Goal: Task Accomplishment & Management: Use online tool/utility

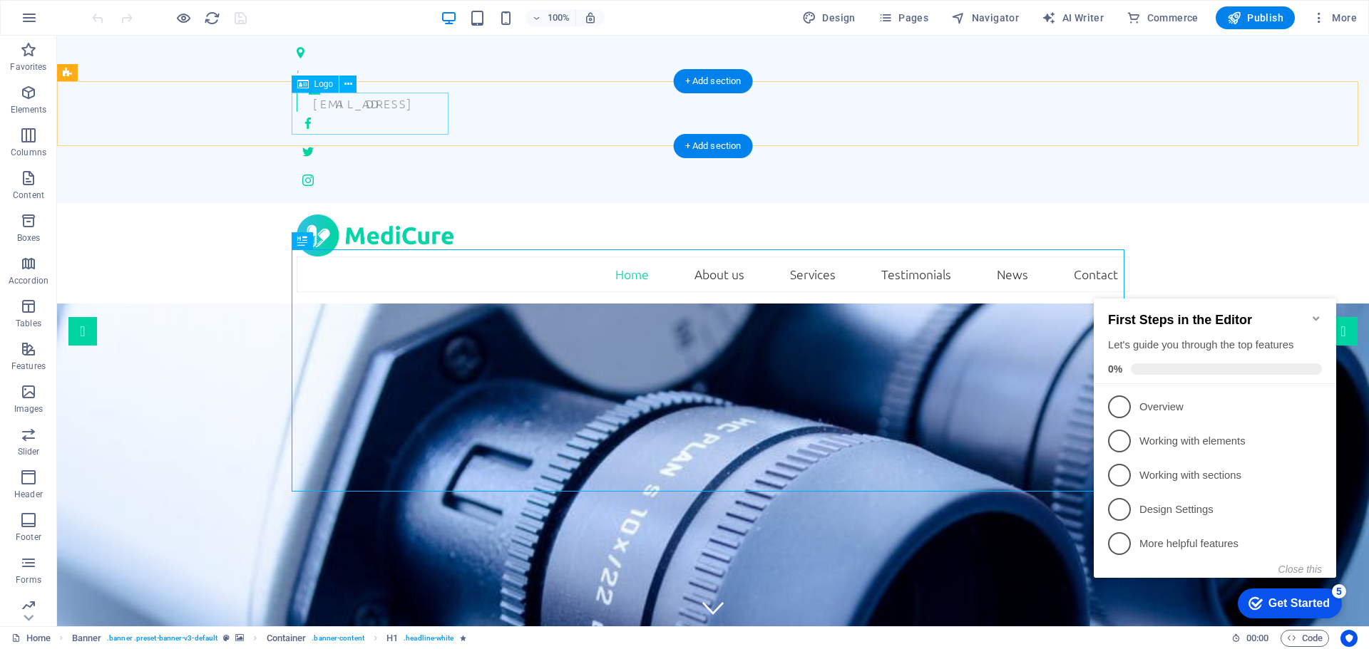
click at [423, 215] on div at bounding box center [713, 236] width 833 height 42
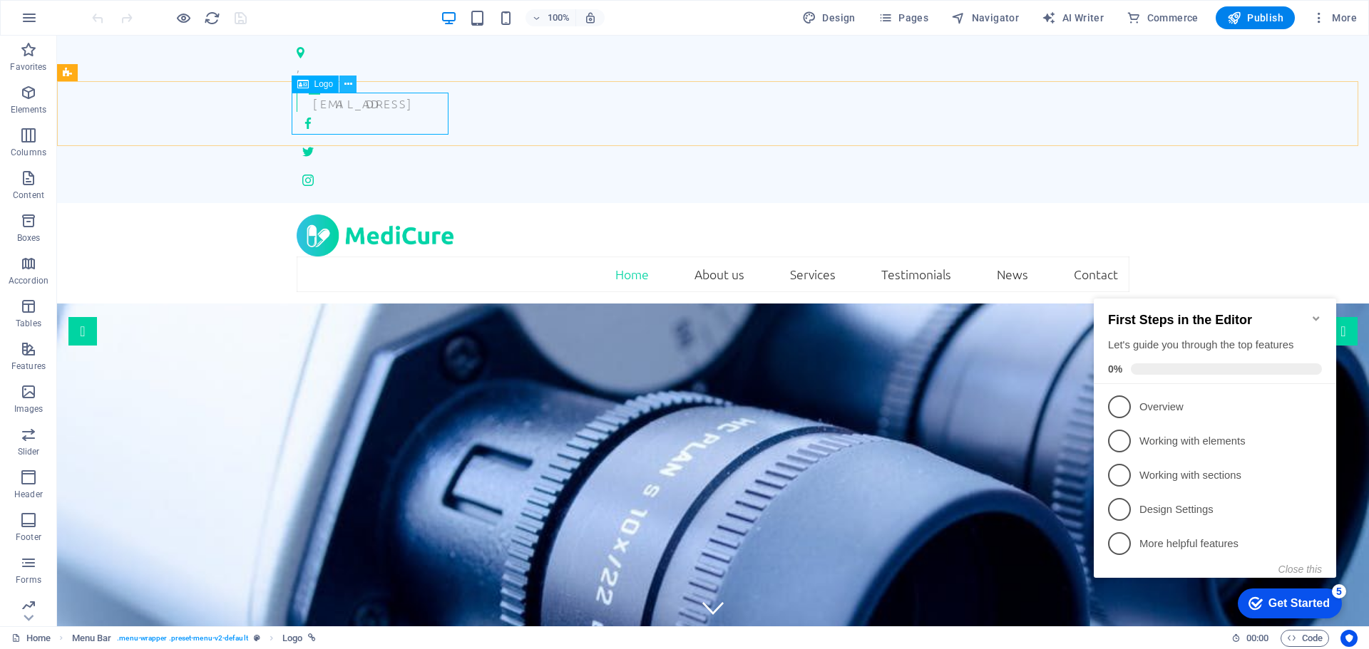
click at [346, 83] on icon at bounding box center [348, 84] width 8 height 15
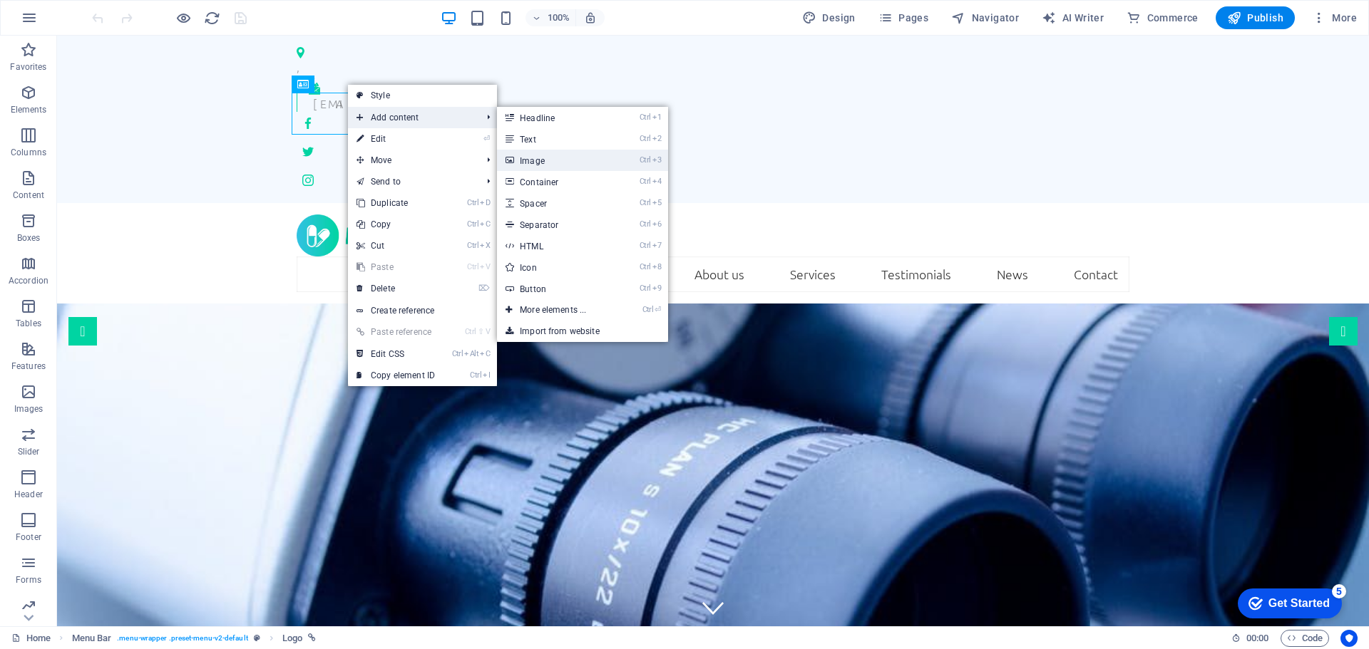
click at [547, 165] on link "Ctrl 3 Image" at bounding box center [556, 160] width 118 height 21
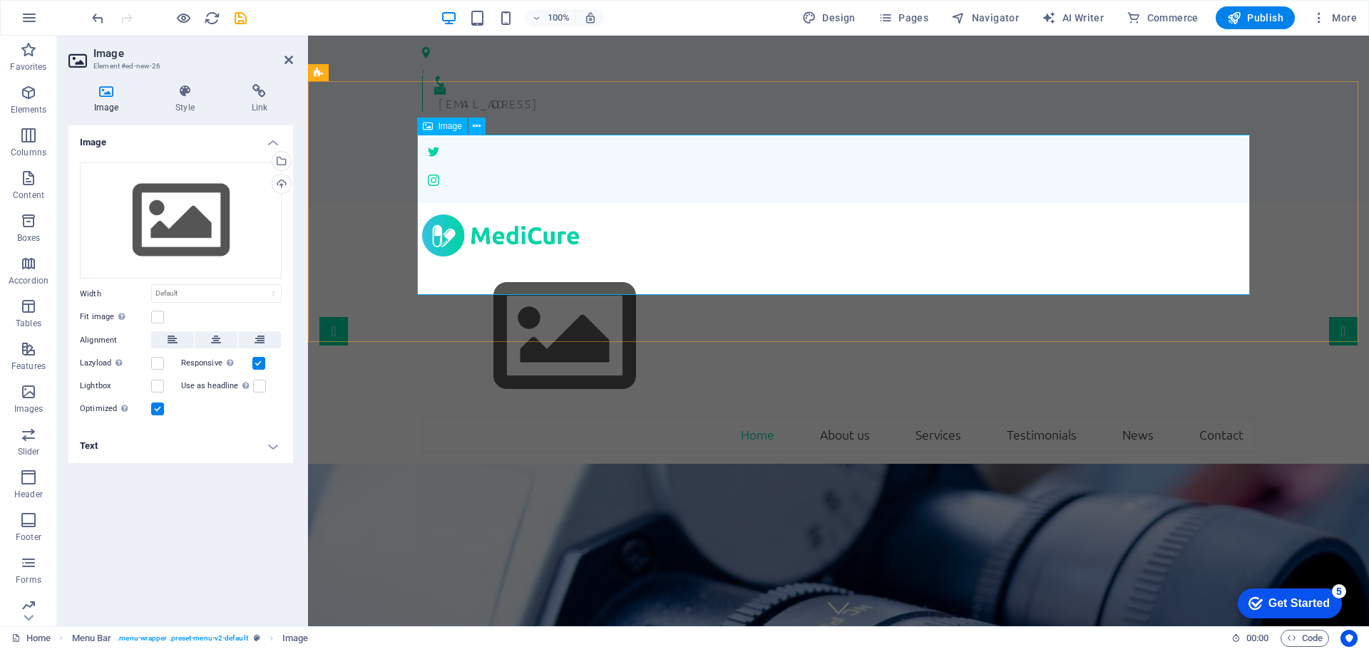
click at [701, 257] on figure at bounding box center [838, 337] width 833 height 160
click at [293, 60] on aside "Image Element #ed-new-26 Image Style Link Image Drag files here, click to choos…" at bounding box center [182, 331] width 251 height 591
click at [288, 58] on icon at bounding box center [288, 59] width 9 height 11
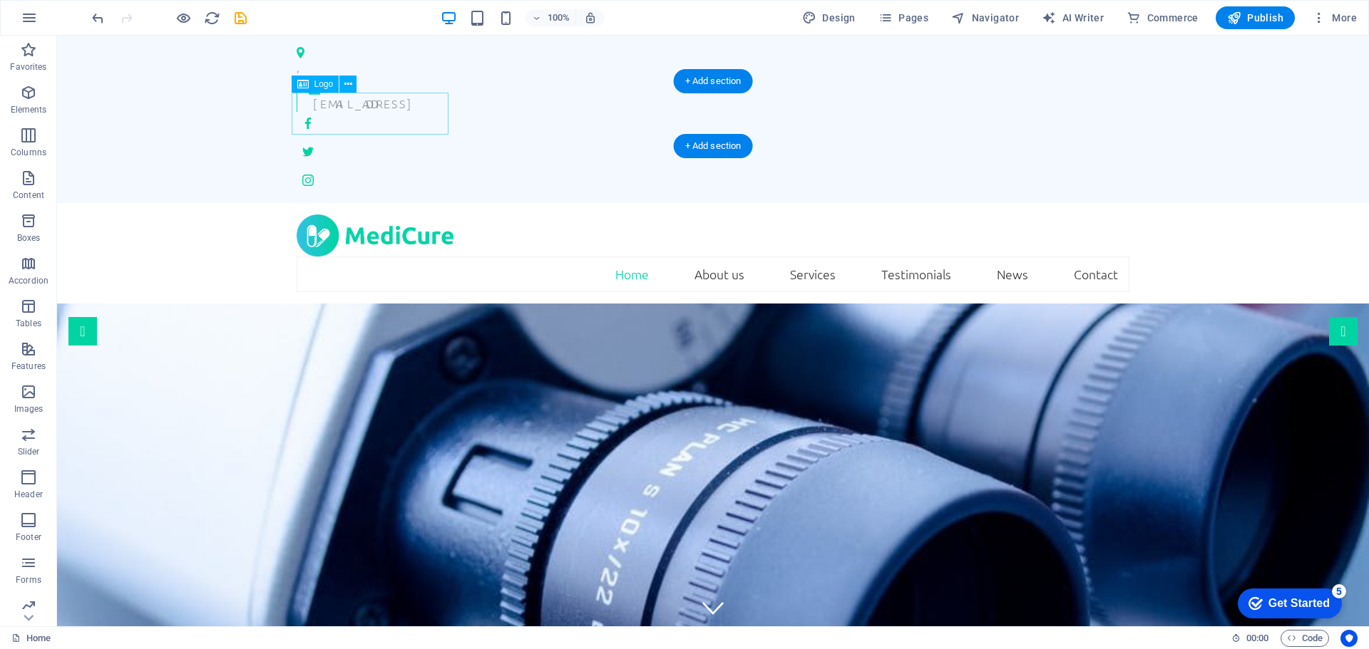
click at [423, 215] on div at bounding box center [713, 236] width 833 height 42
select select "px"
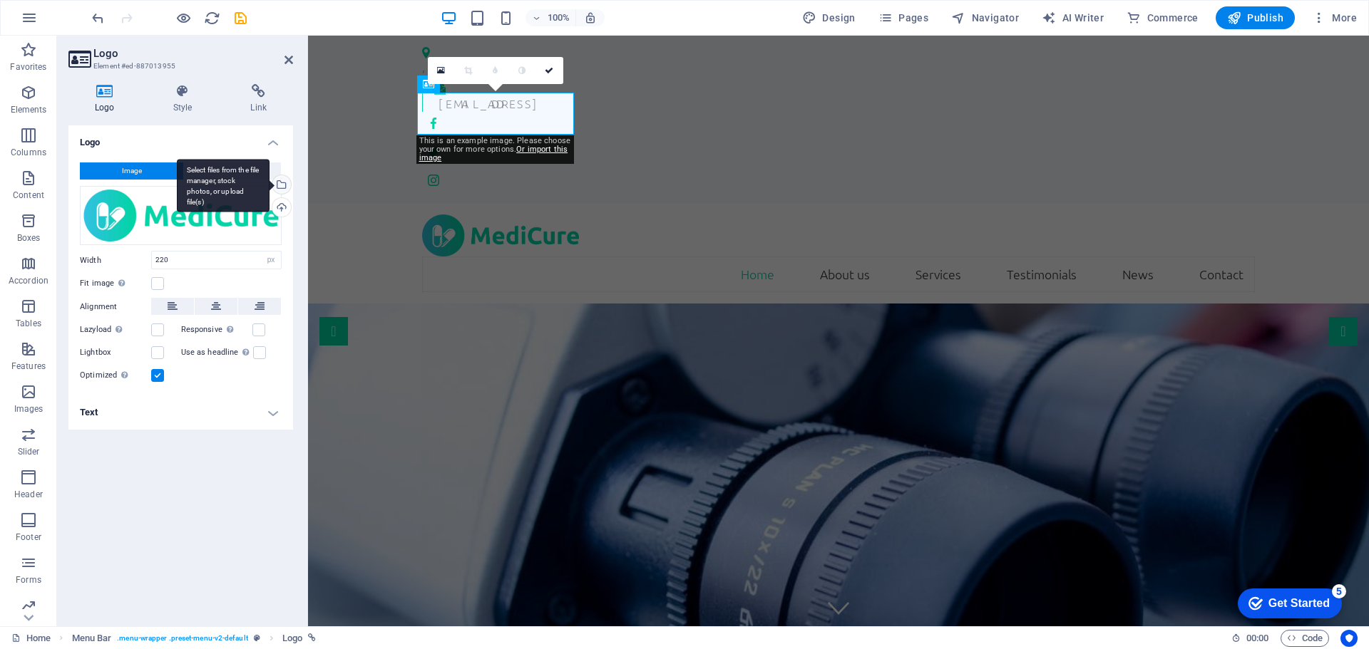
click at [269, 187] on div "Select files from the file manager, stock photos, or upload file(s)" at bounding box center [223, 185] width 93 height 53
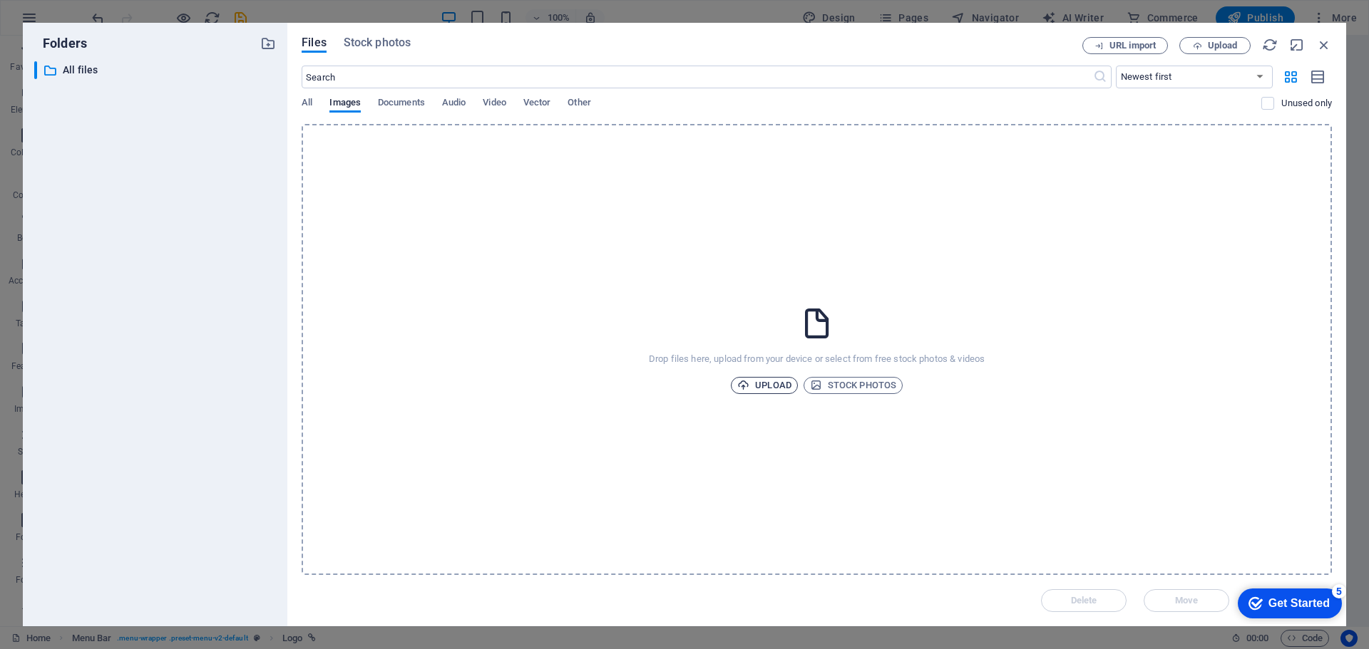
click at [768, 380] on span "Upload" at bounding box center [764, 385] width 54 height 17
click at [1327, 47] on icon "button" at bounding box center [1324, 45] width 16 height 16
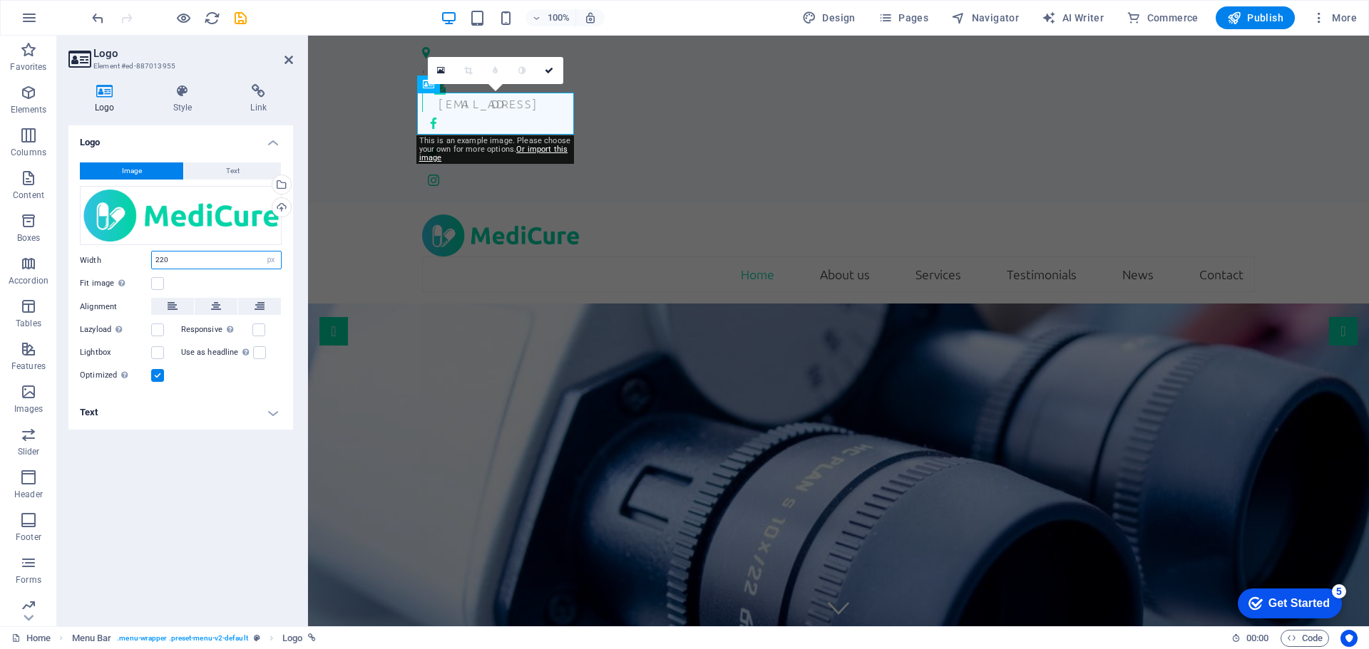
click at [175, 257] on input "220" at bounding box center [216, 260] width 129 height 17
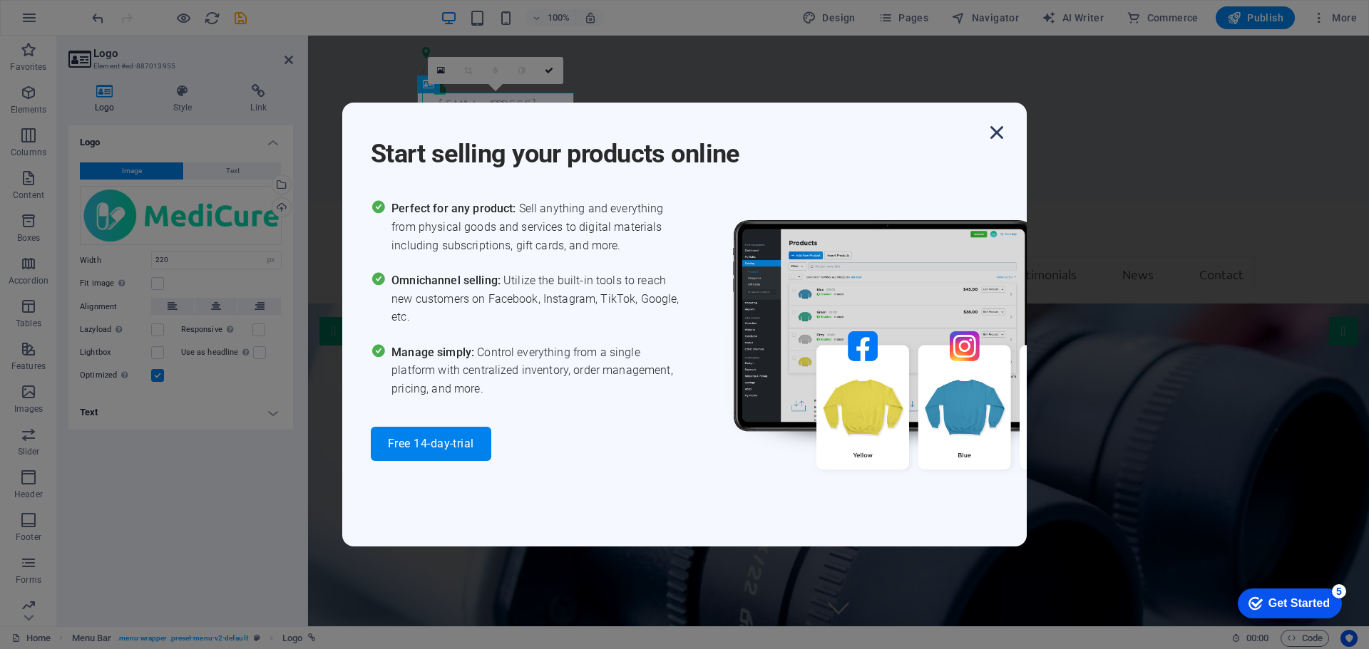
click at [996, 133] on icon "button" at bounding box center [997, 133] width 26 height 26
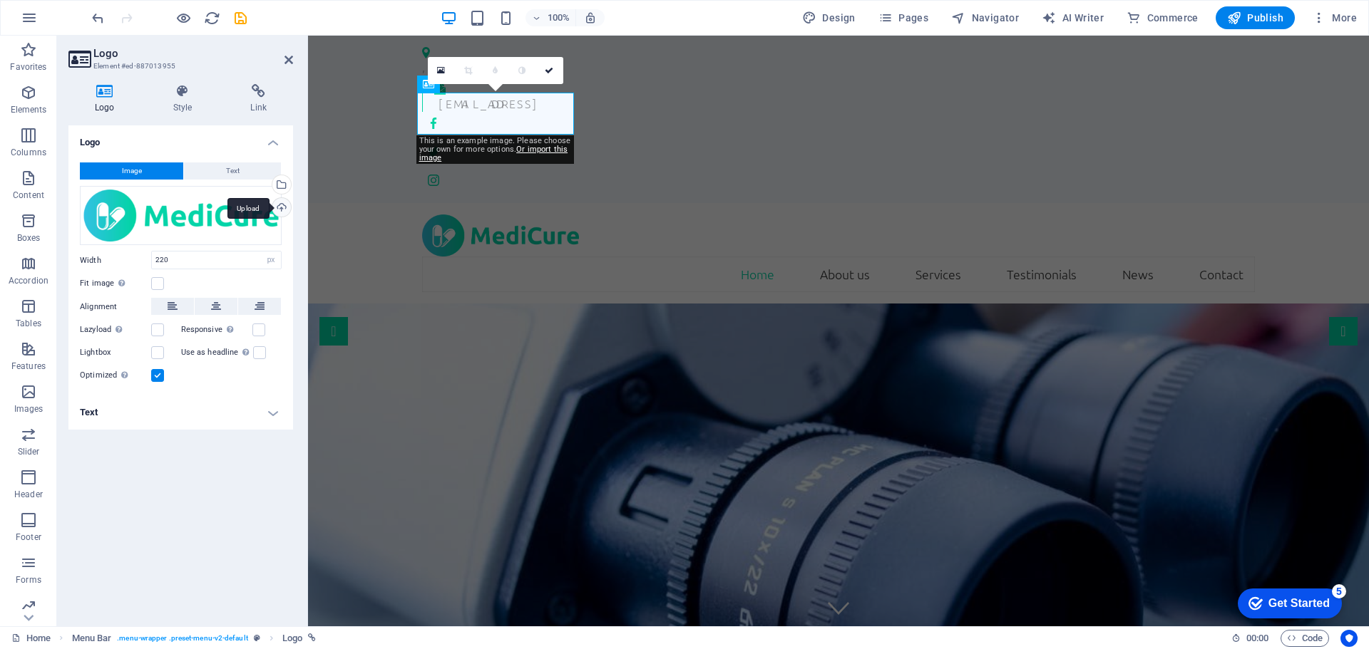
click at [281, 209] on div "Upload" at bounding box center [279, 208] width 21 height 21
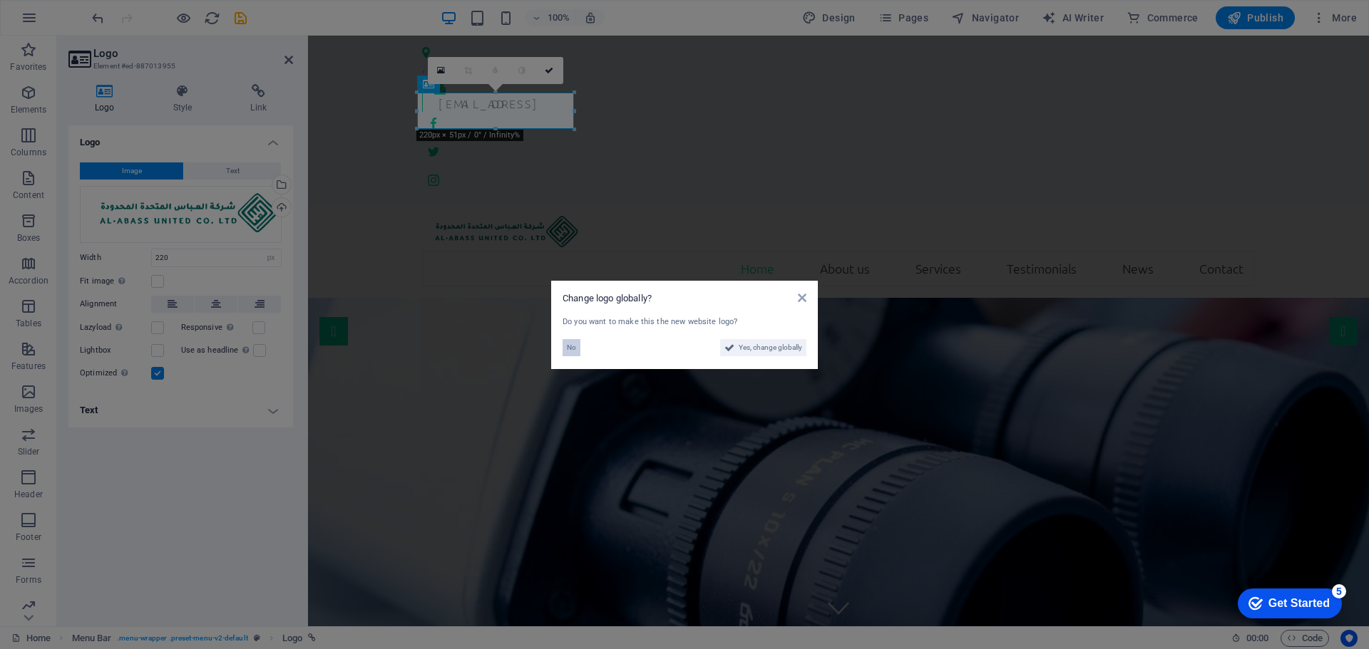
click at [570, 348] on span "No" at bounding box center [571, 347] width 9 height 17
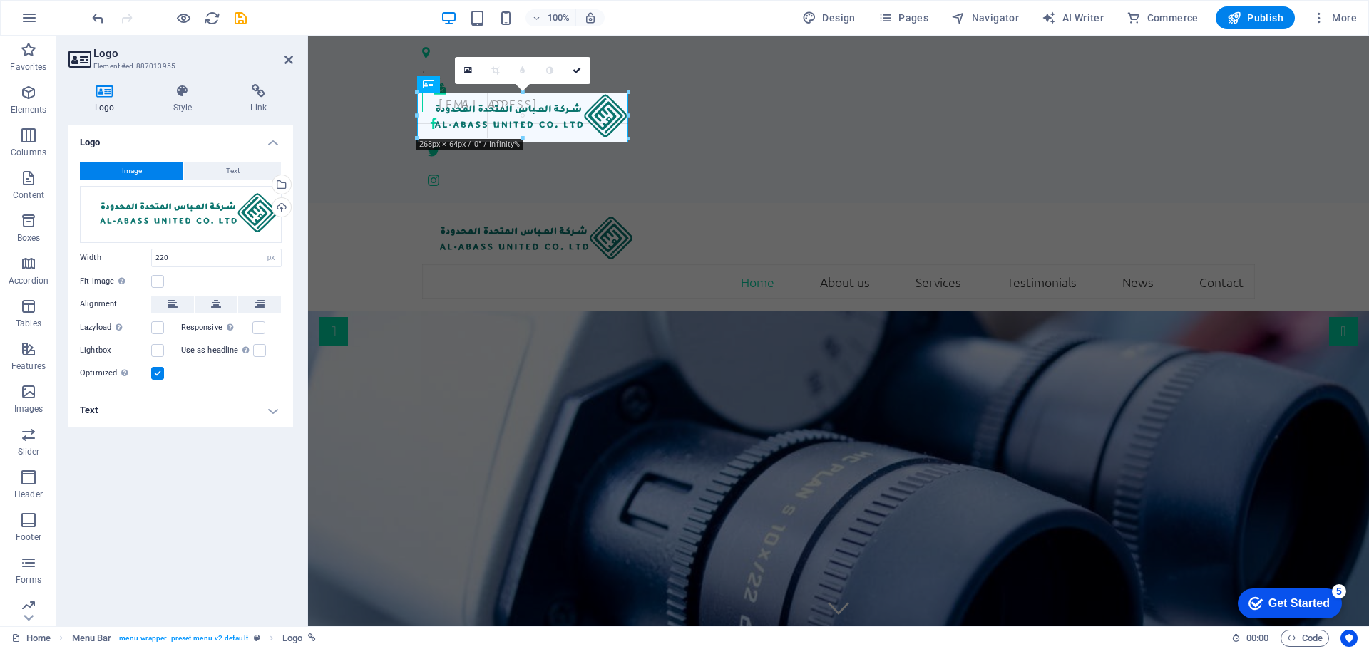
drag, startPoint x: 573, startPoint y: 130, endPoint x: 587, endPoint y: 143, distance: 19.2
type input "297"
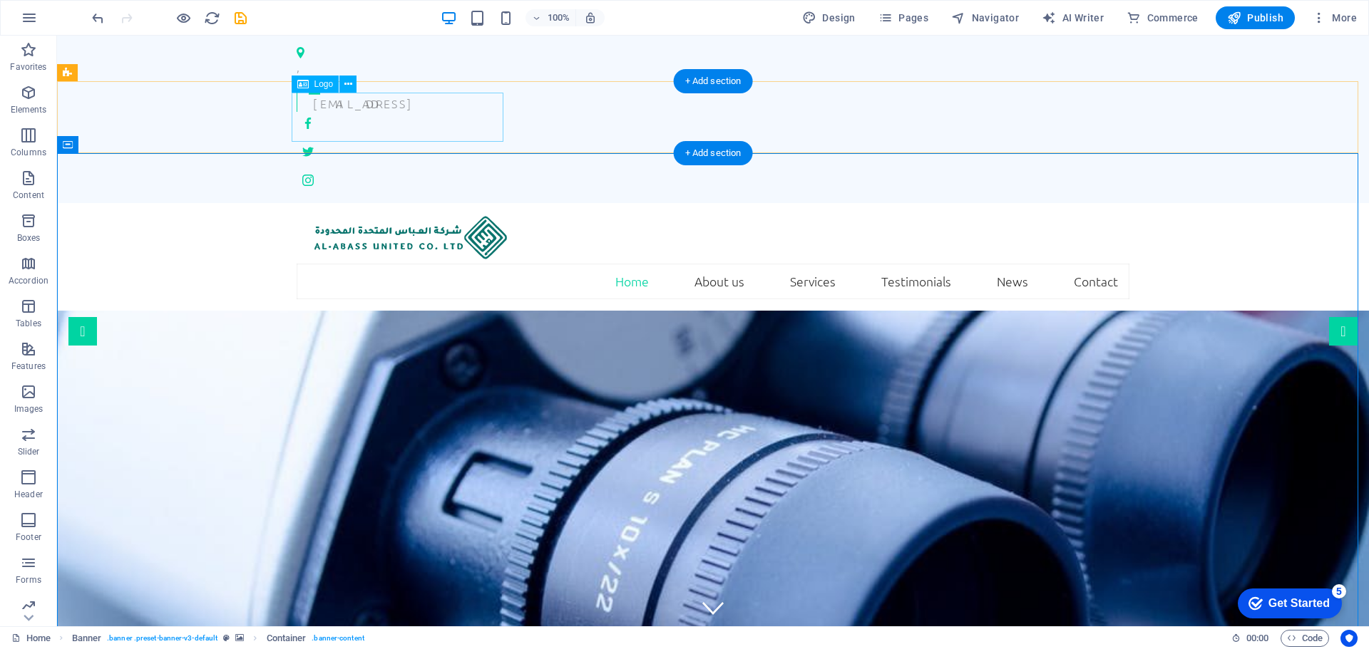
click at [448, 215] on div at bounding box center [713, 239] width 833 height 49
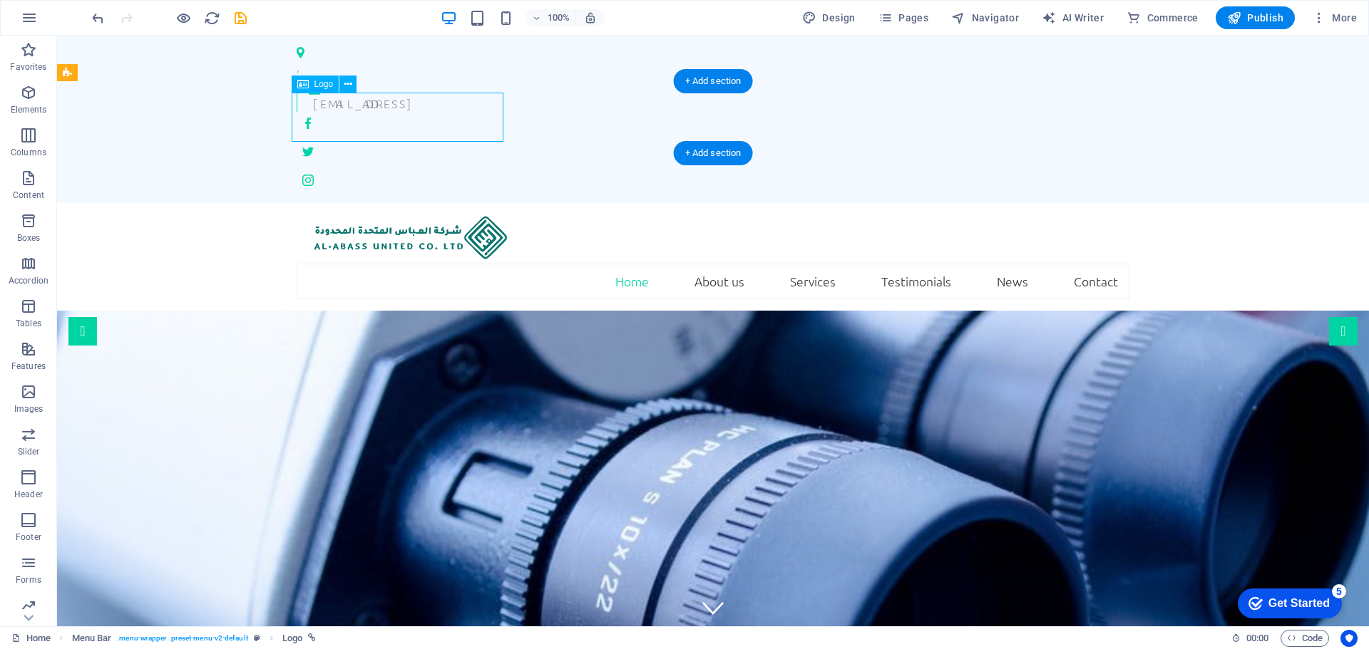
click at [361, 215] on div at bounding box center [713, 239] width 833 height 49
click at [349, 85] on icon at bounding box center [348, 84] width 8 height 15
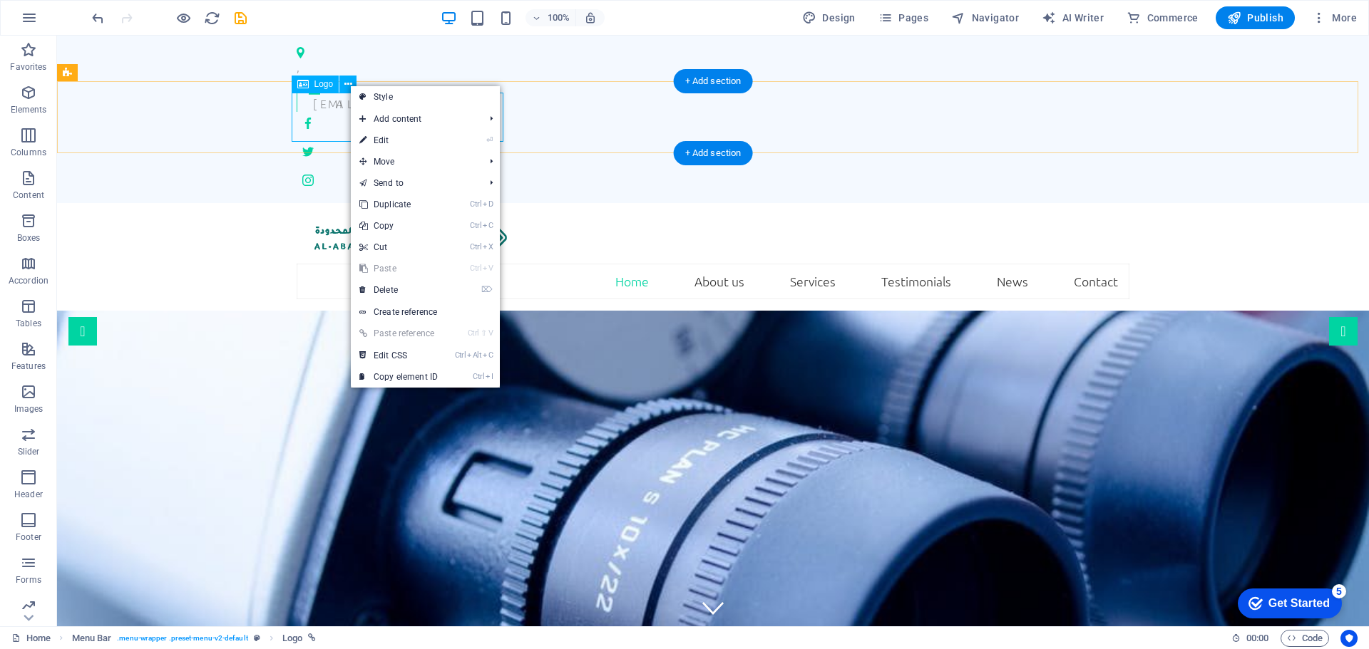
click at [317, 215] on div at bounding box center [713, 239] width 833 height 49
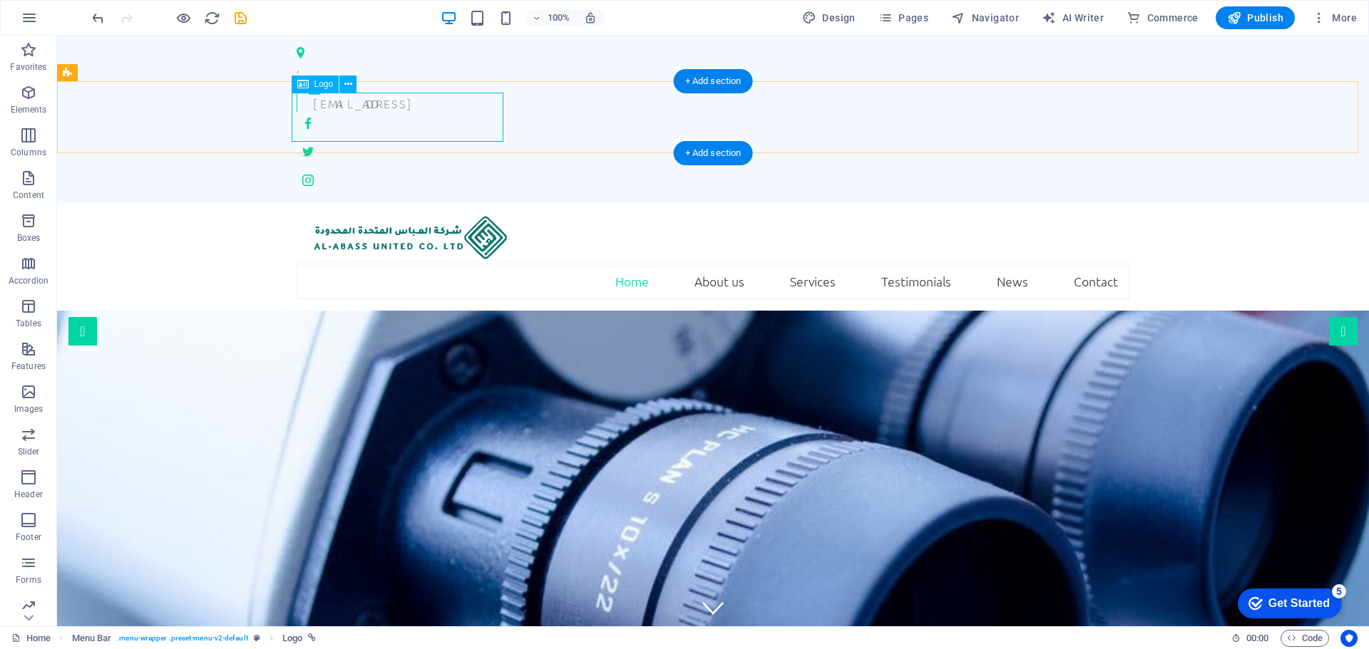
click at [493, 215] on div at bounding box center [713, 239] width 833 height 49
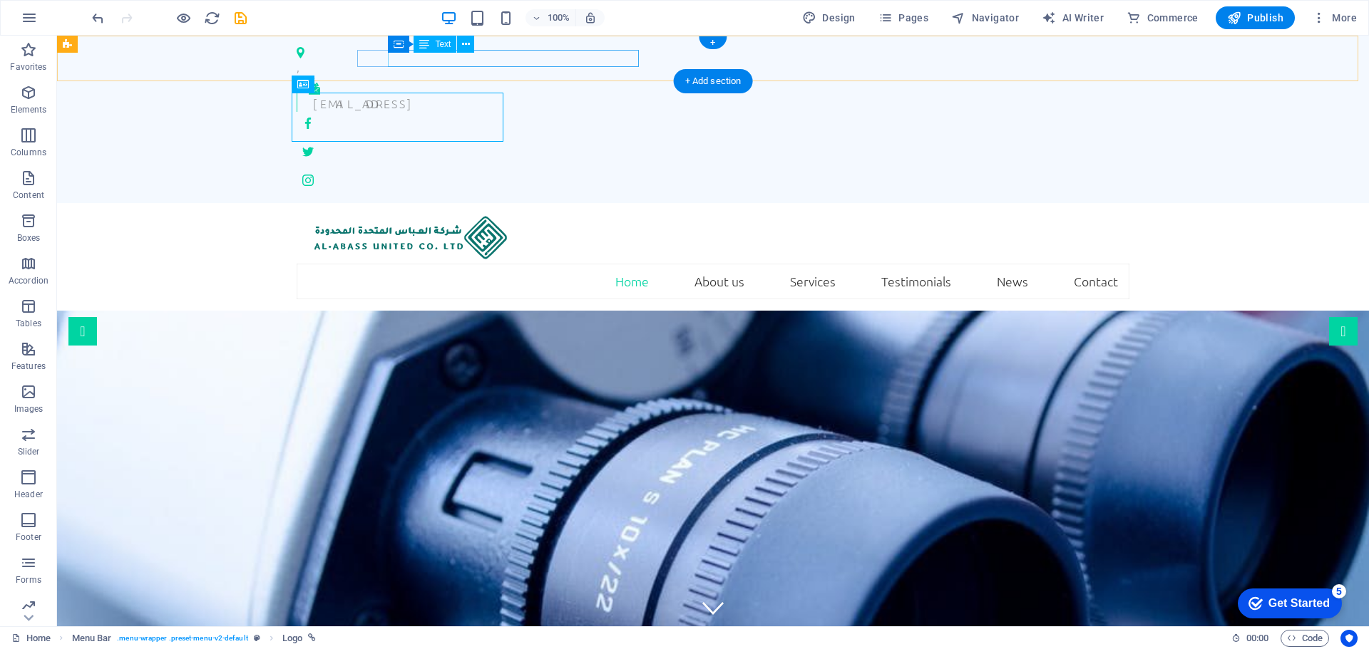
click at [595, 95] on div "[EMAIL_ADDRESS]" at bounding box center [715, 103] width 805 height 17
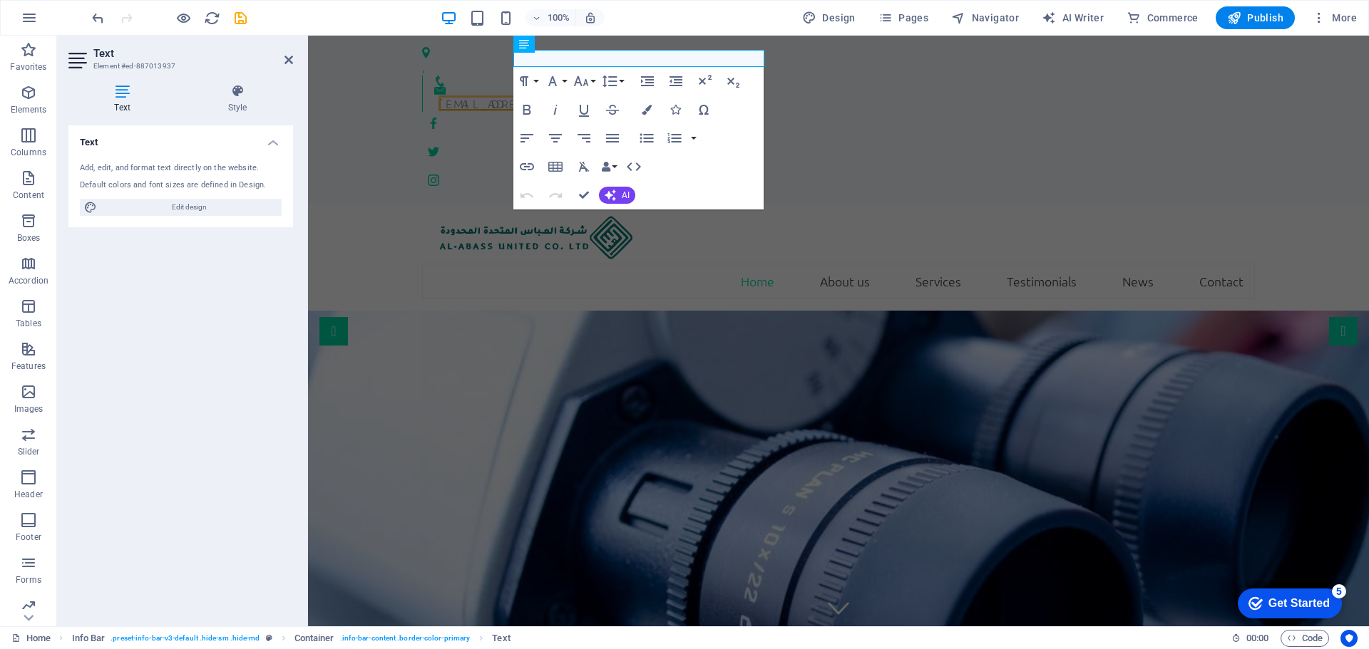
click at [542, 96] on link "[EMAIL_ADDRESS]" at bounding box center [490, 104] width 104 height 16
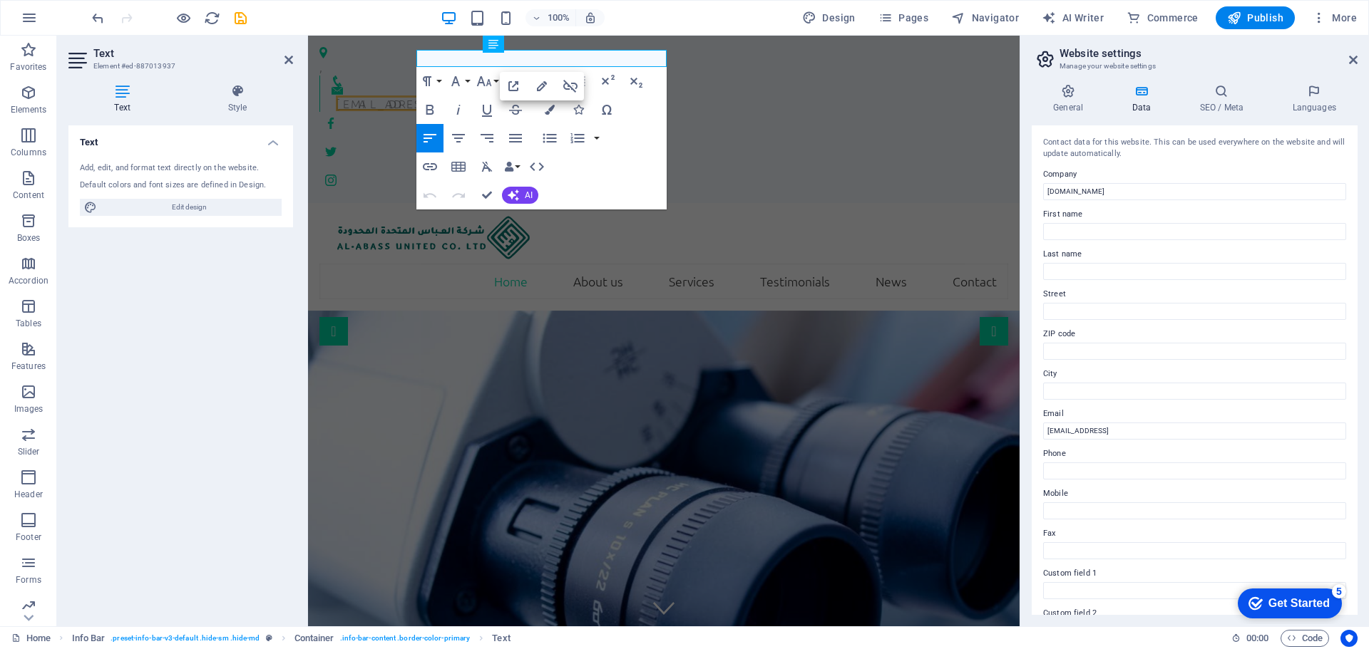
click at [440, 96] on link "[EMAIL_ADDRESS]" at bounding box center [388, 104] width 104 height 16
click at [1210, 428] on input "[EMAIL_ADDRESS]" at bounding box center [1194, 431] width 303 height 17
type input "[EMAIL_ADDRESS][DOMAIN_NAME]"
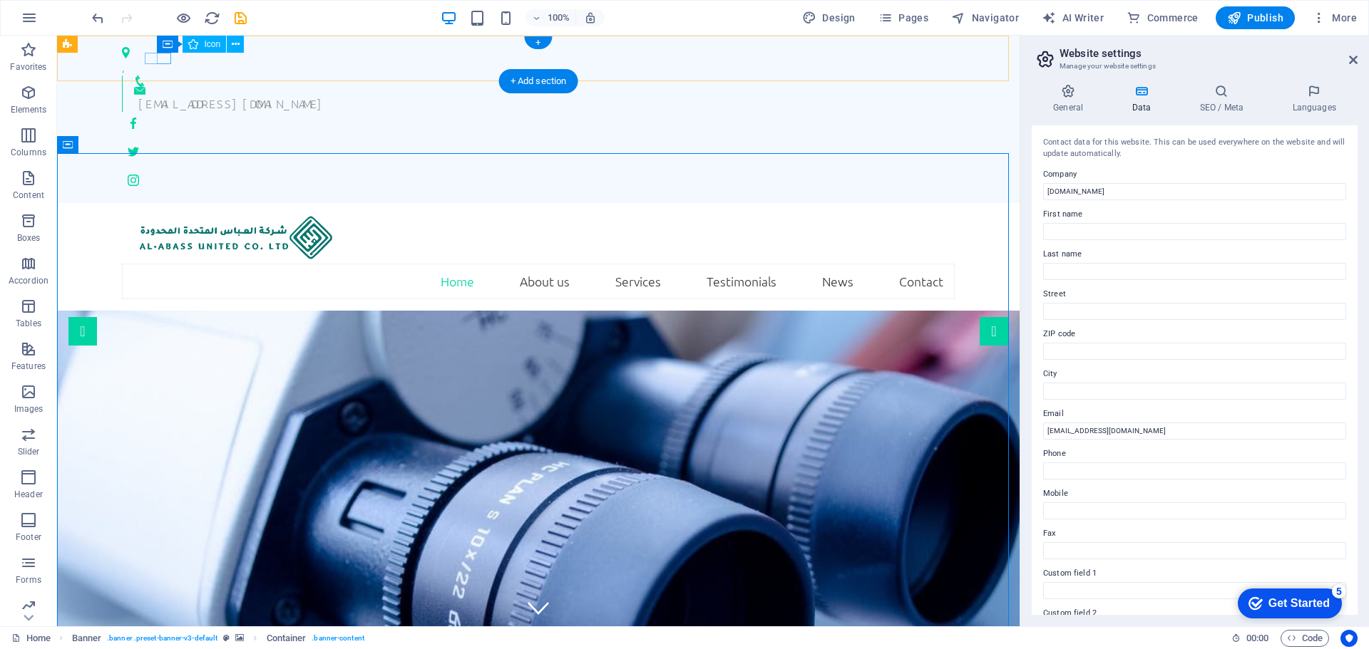
click at [170, 76] on figure at bounding box center [538, 81] width 809 height 11
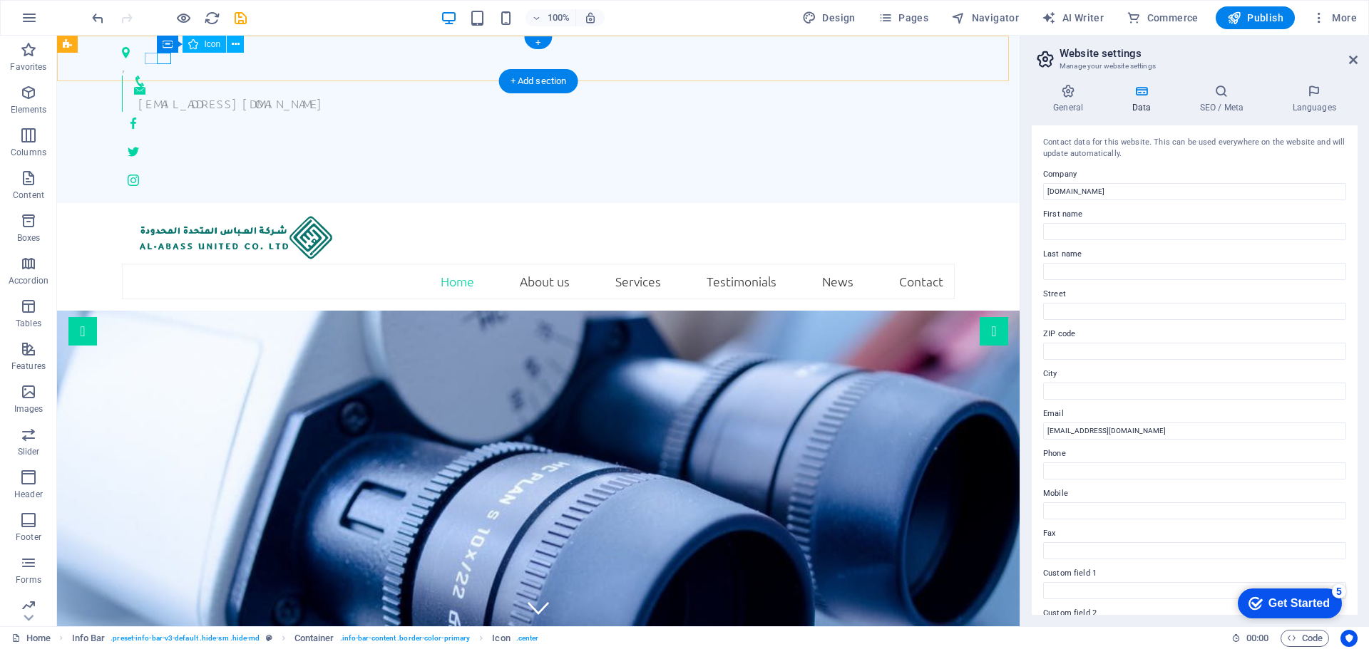
click at [168, 76] on figure at bounding box center [538, 81] width 809 height 11
select select "xMidYMid"
select select "px"
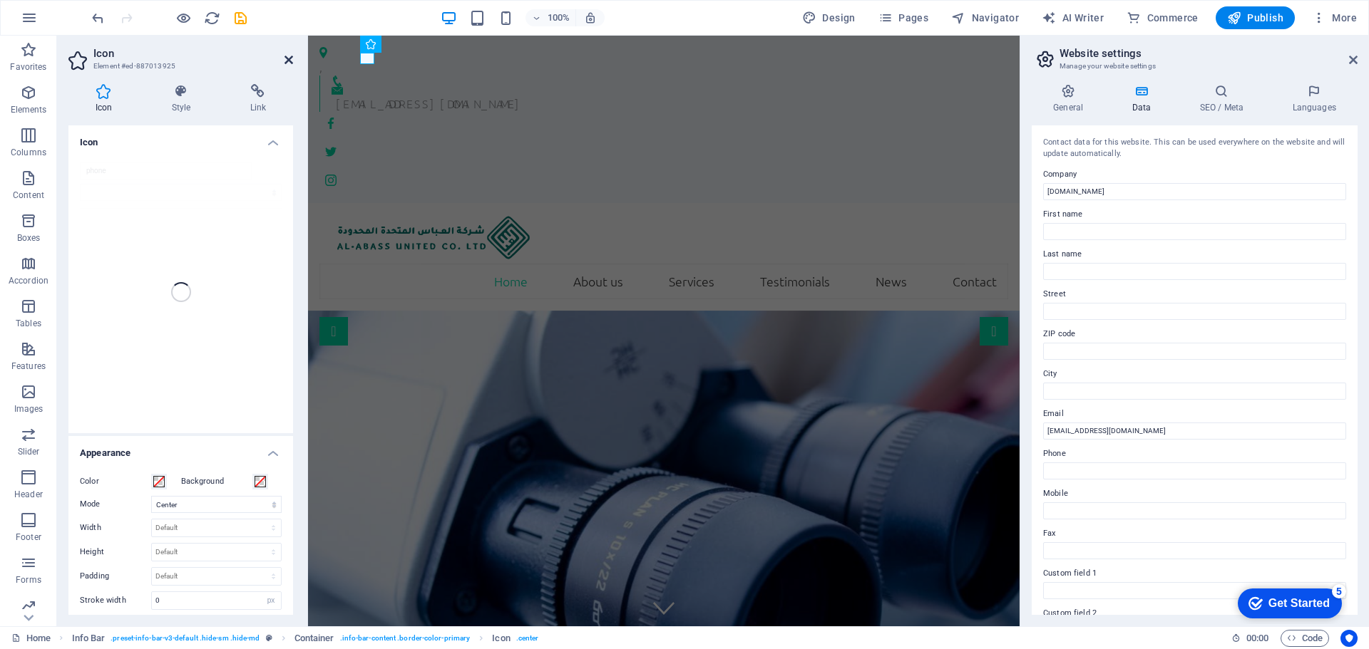
click at [287, 61] on icon at bounding box center [288, 59] width 9 height 11
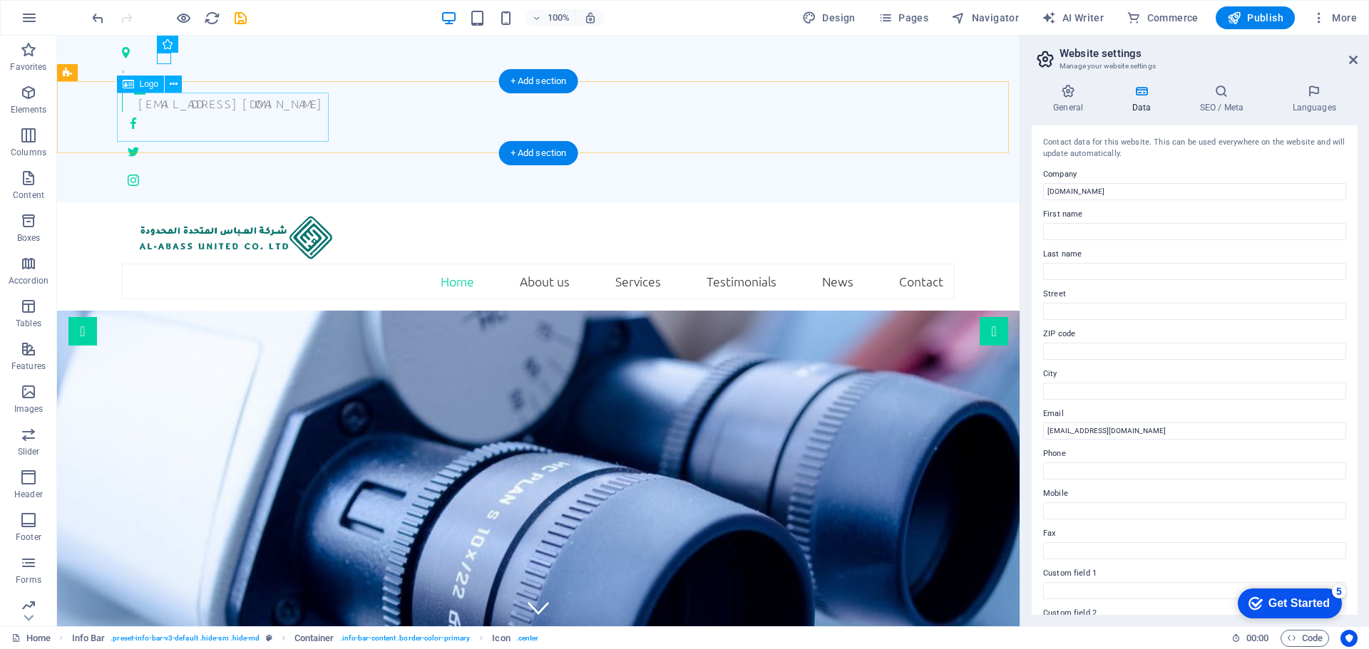
click at [258, 215] on div at bounding box center [538, 239] width 833 height 49
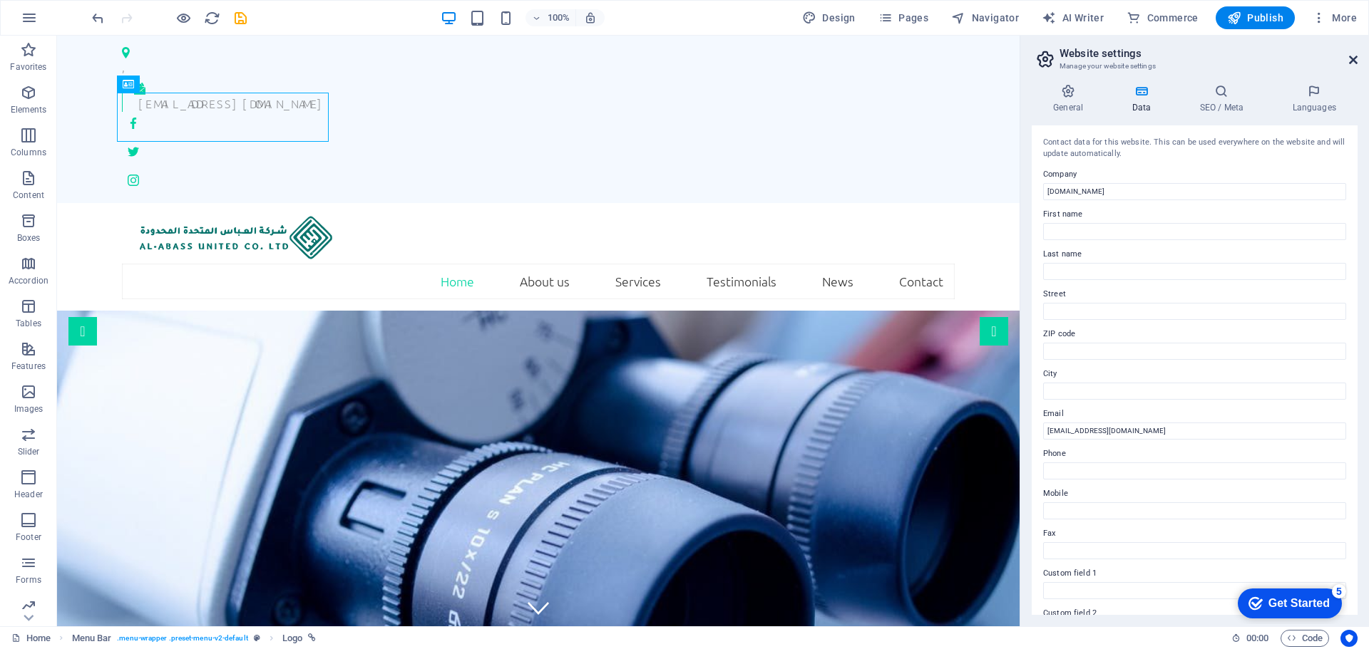
click at [1355, 59] on icon at bounding box center [1353, 59] width 9 height 11
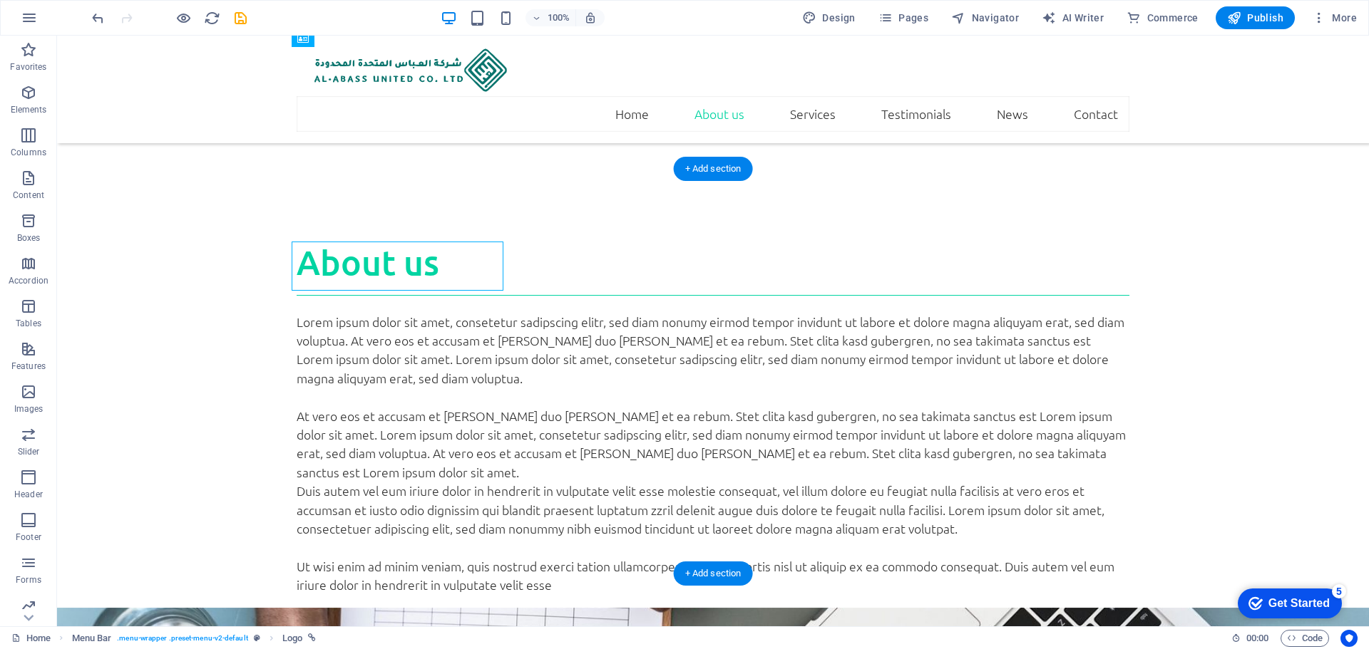
scroll to position [788, 0]
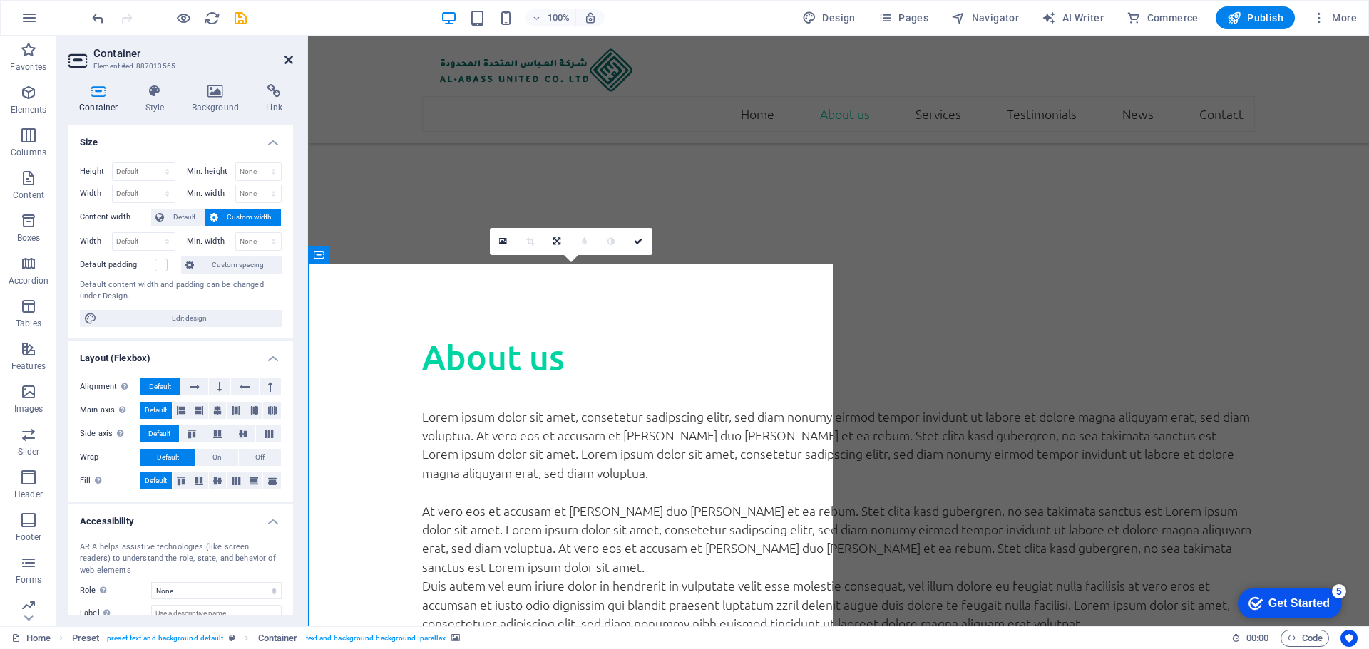
click at [289, 61] on icon at bounding box center [288, 59] width 9 height 11
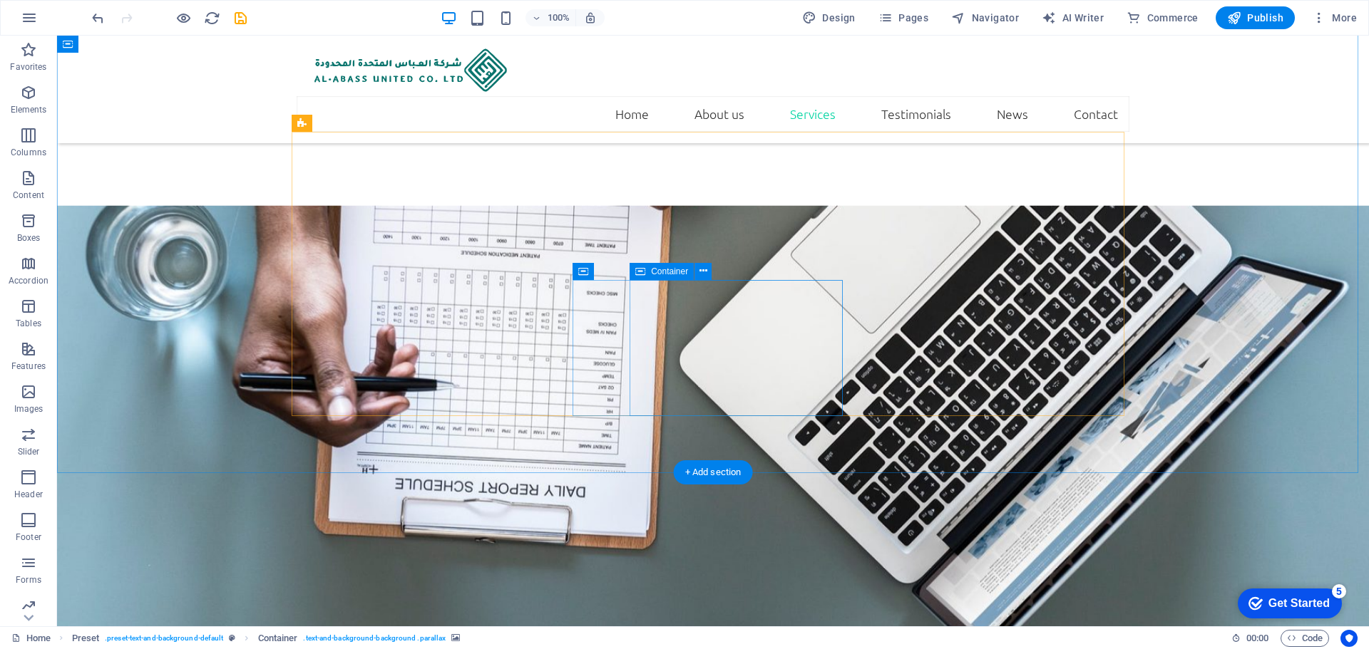
scroll to position [1453, 0]
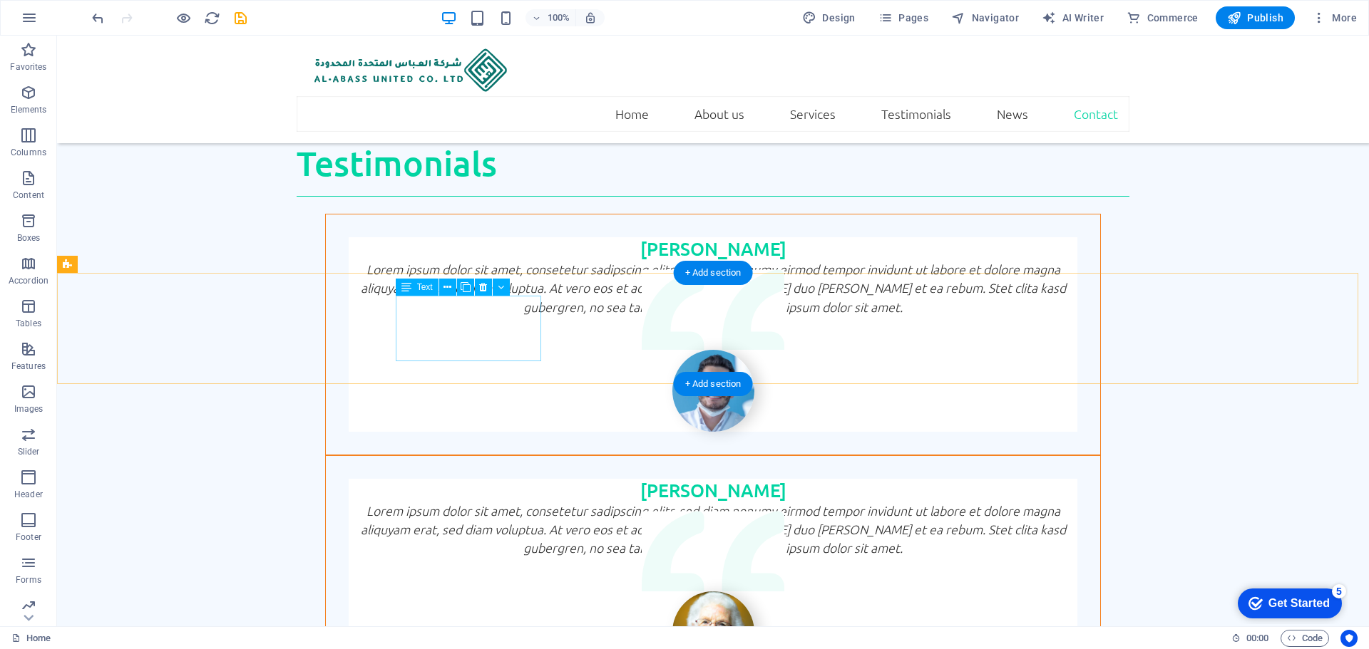
scroll to position [3661, 0]
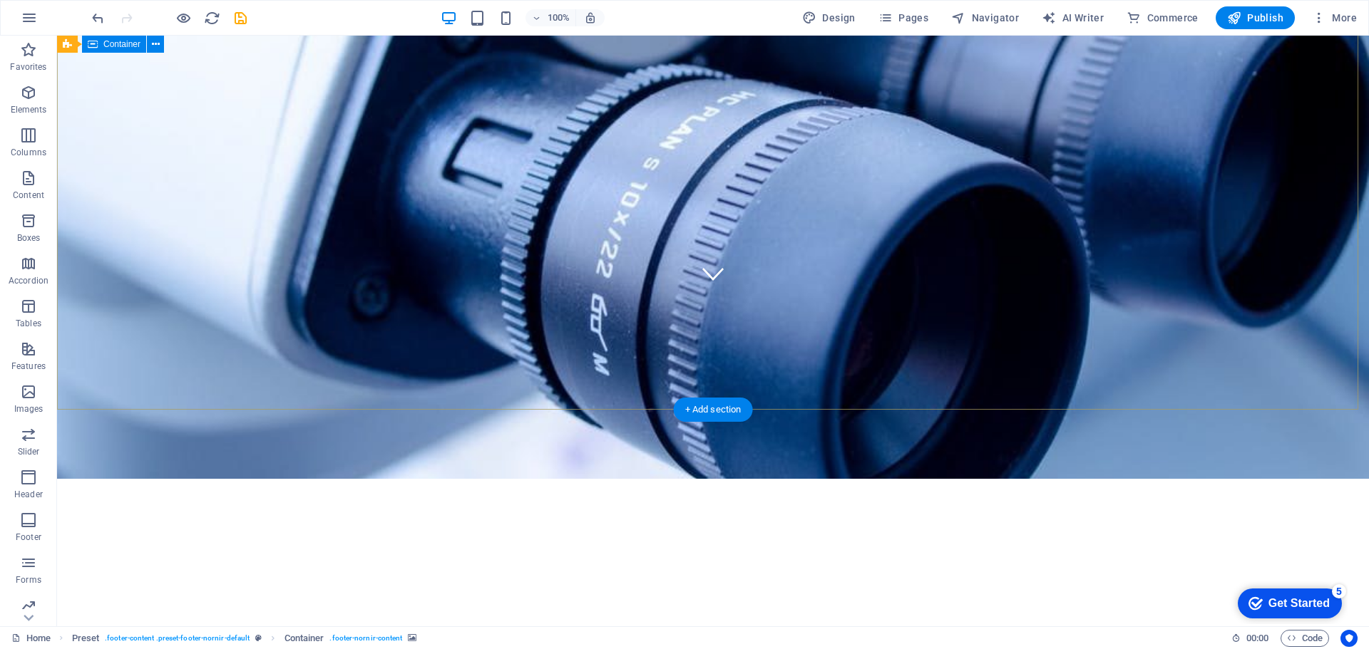
scroll to position [0, 0]
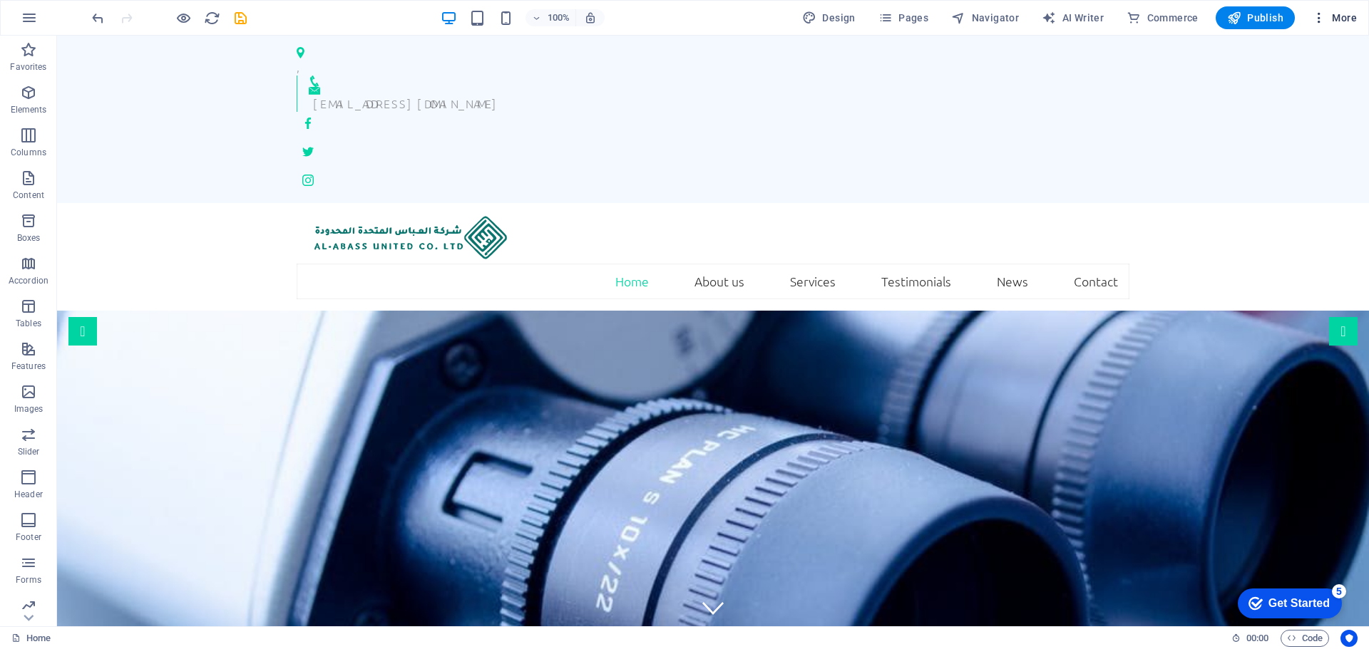
click at [1322, 16] on icon "button" at bounding box center [1319, 18] width 14 height 14
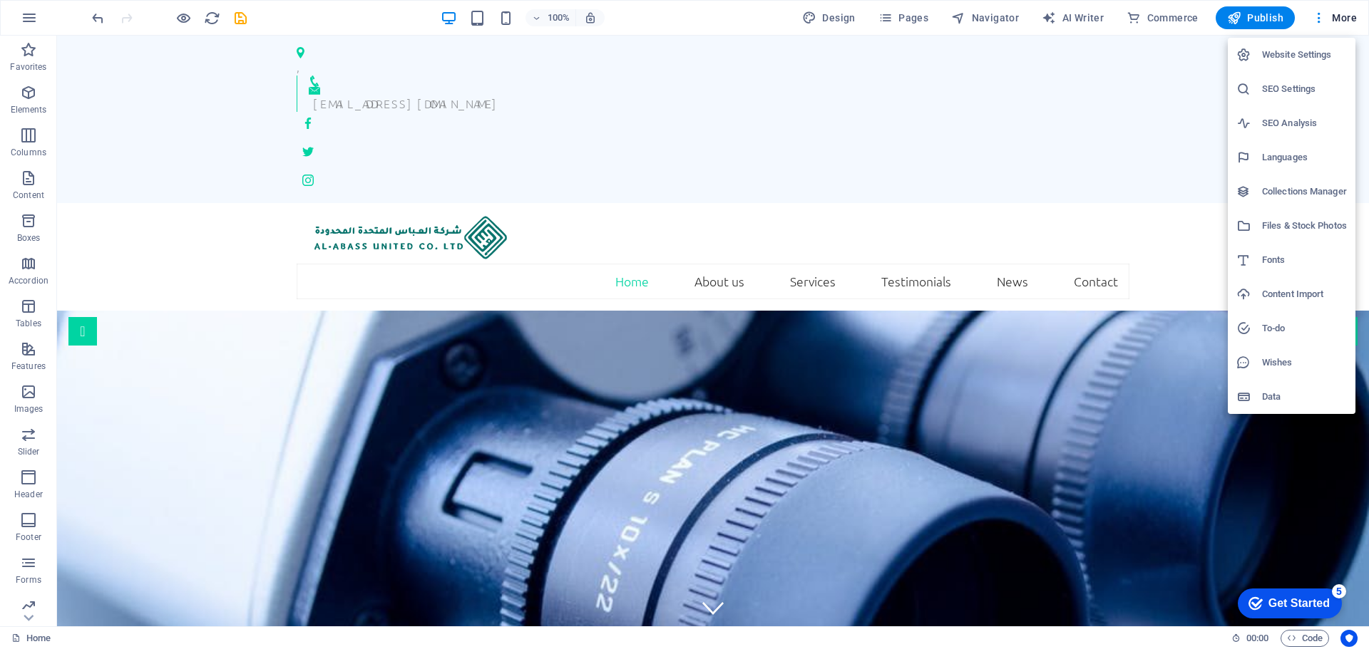
click at [988, 345] on div at bounding box center [684, 324] width 1369 height 649
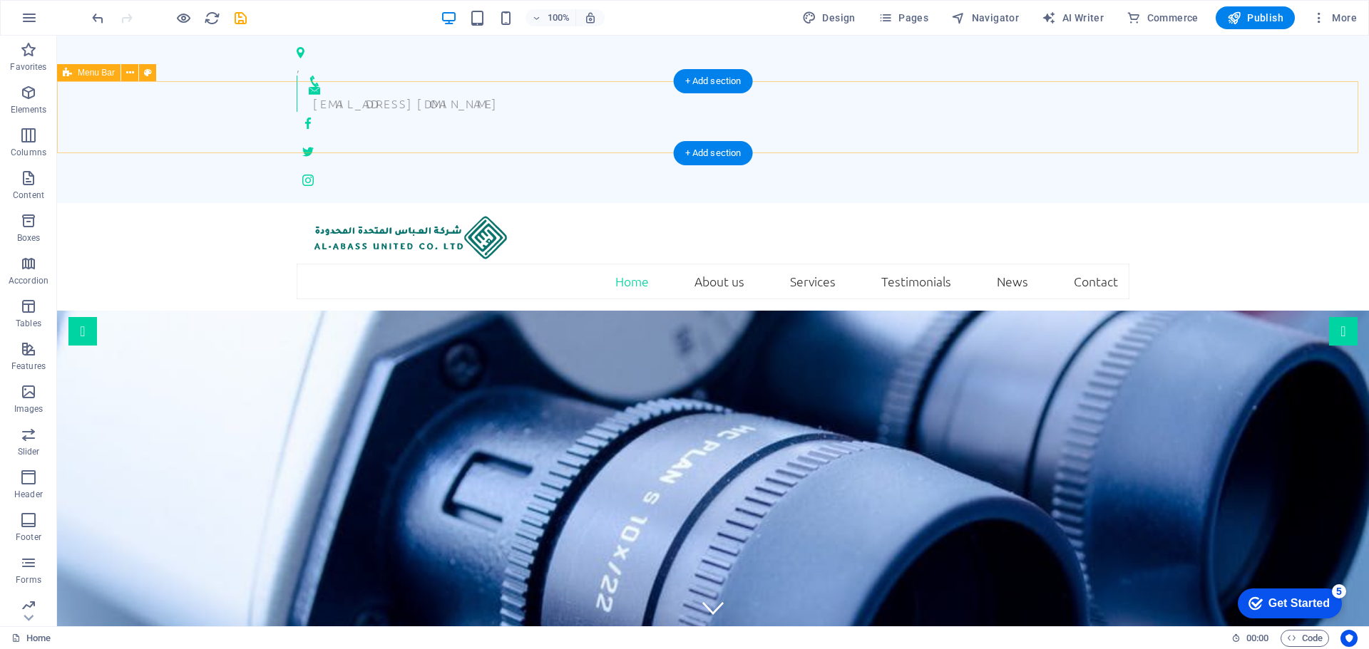
click at [1206, 203] on div "Home About us Services Testimonials News Contact" at bounding box center [713, 257] width 1312 height 108
click at [484, 215] on div at bounding box center [713, 239] width 833 height 49
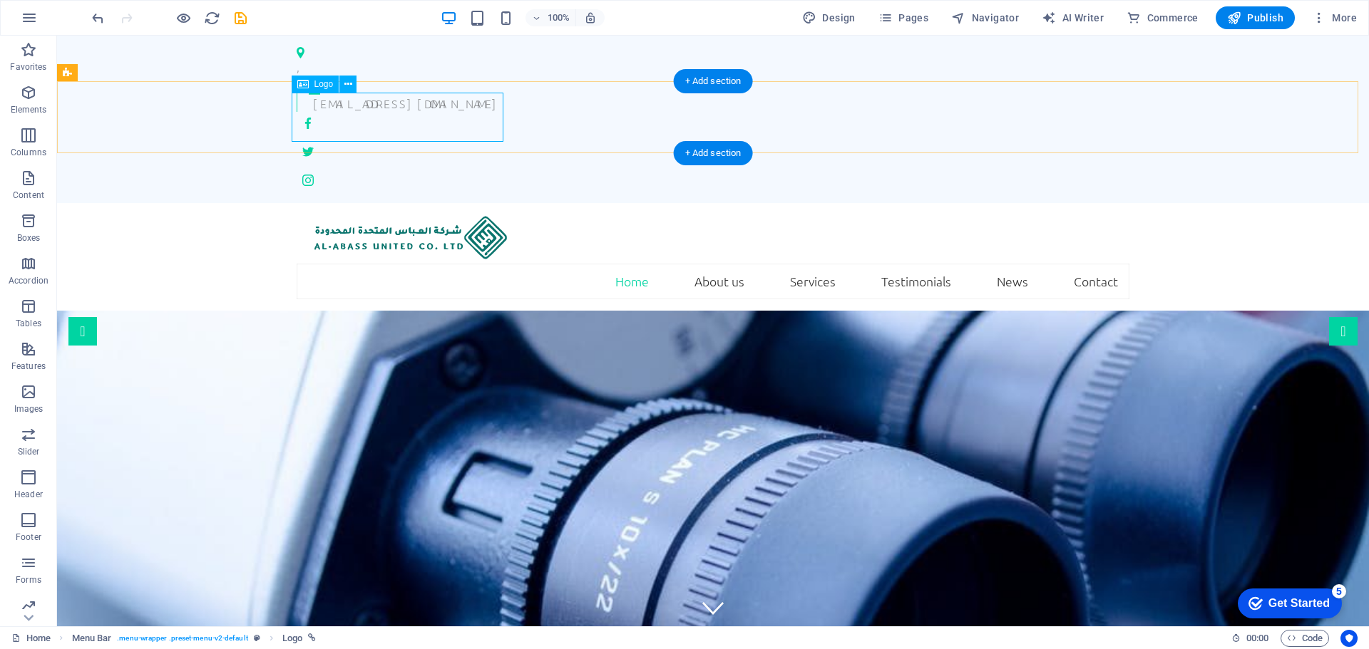
click at [494, 215] on div at bounding box center [713, 239] width 833 height 49
select select "px"
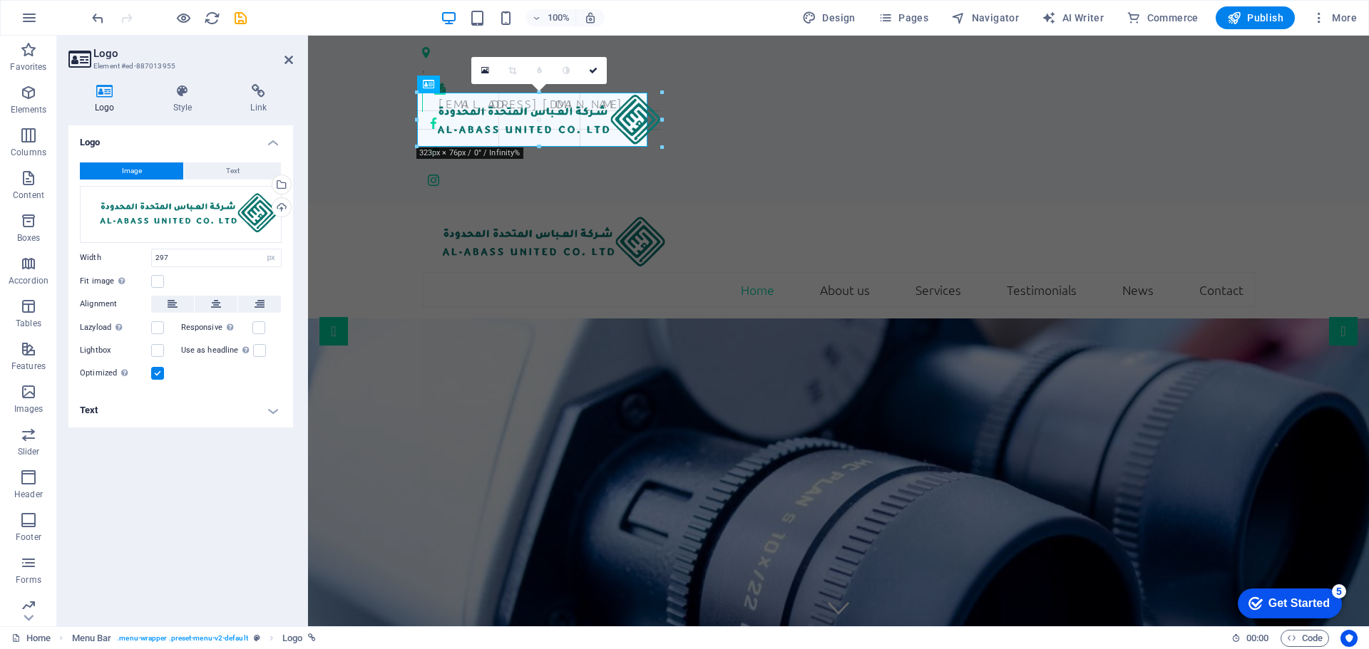
drag, startPoint x: 523, startPoint y: 143, endPoint x: 526, endPoint y: 151, distance: 9.3
type input "343"
